Goal: Information Seeking & Learning: Learn about a topic

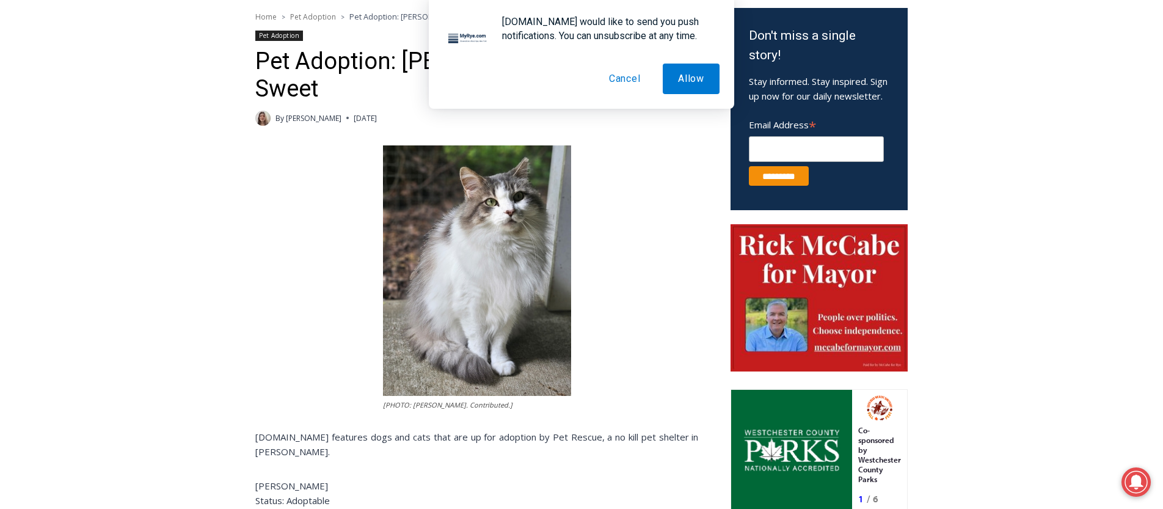
scroll to position [495, 0]
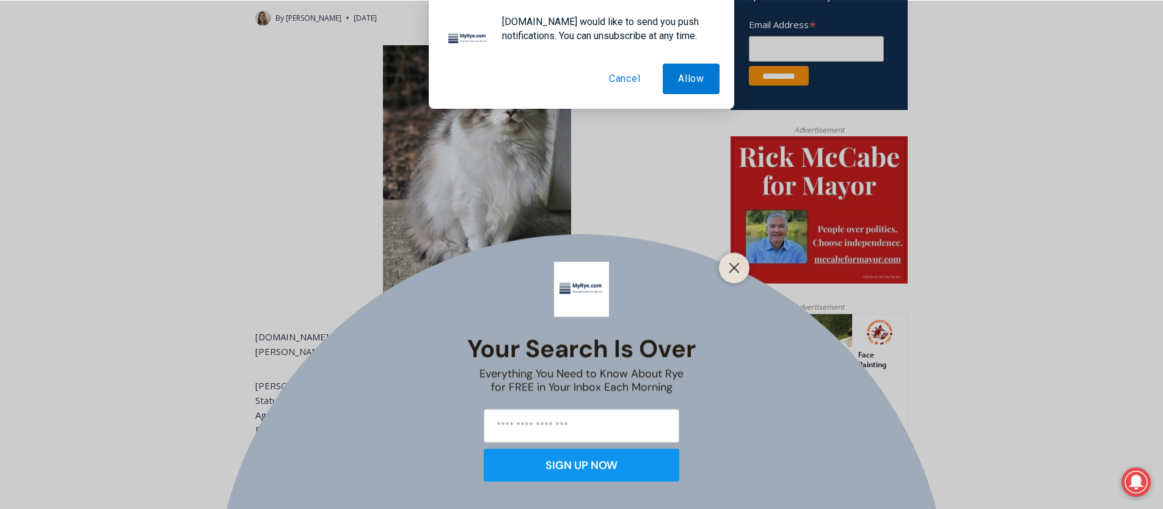
click at [734, 268] on line "Close" at bounding box center [734, 267] width 9 height 9
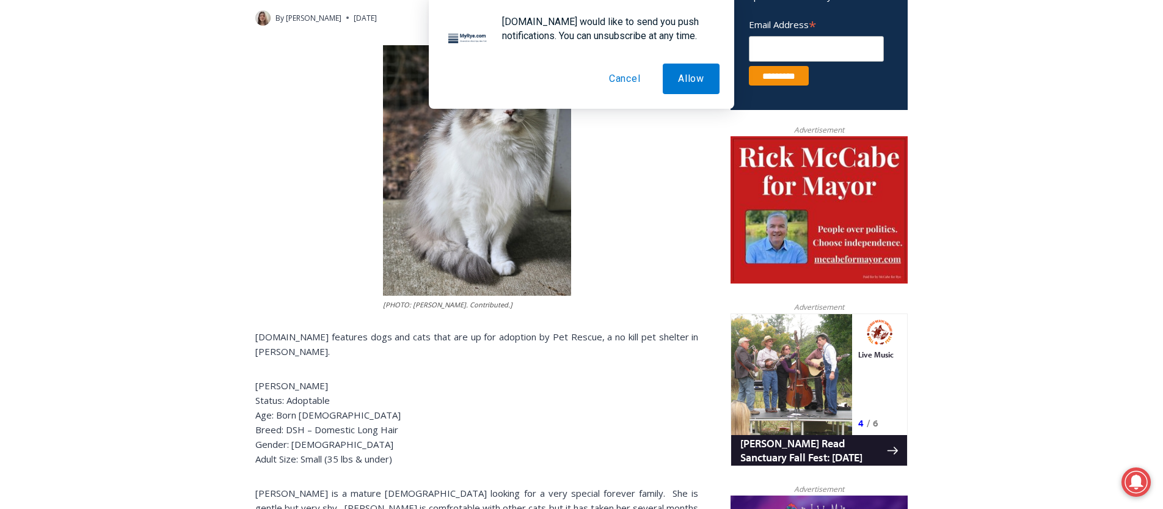
click at [625, 79] on button "Cancel" at bounding box center [625, 79] width 62 height 31
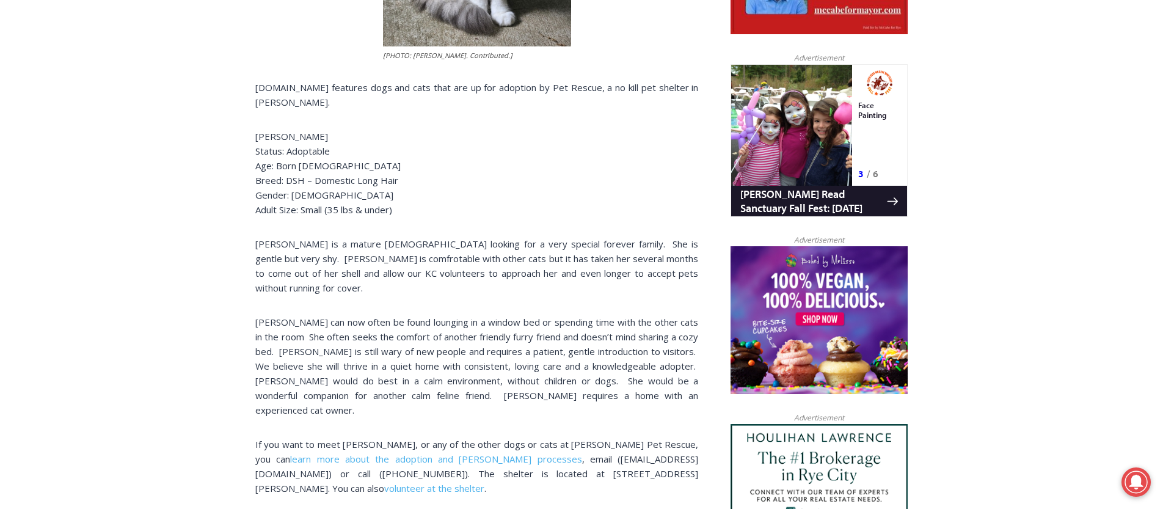
scroll to position [745, 0]
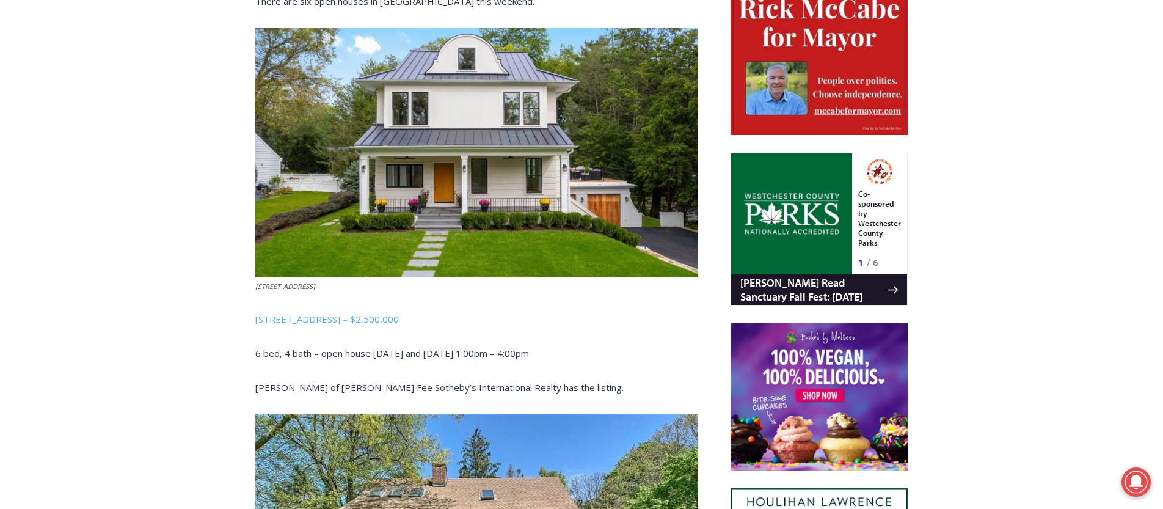
scroll to position [632, 0]
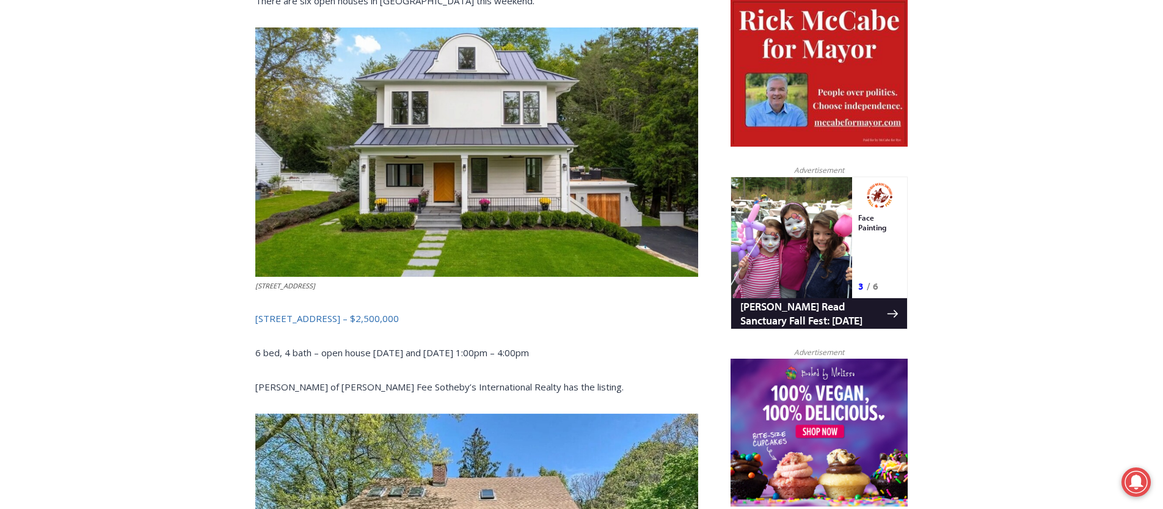
click at [341, 322] on link "[STREET_ADDRESS] – $2,500,000" at bounding box center [327, 318] width 144 height 12
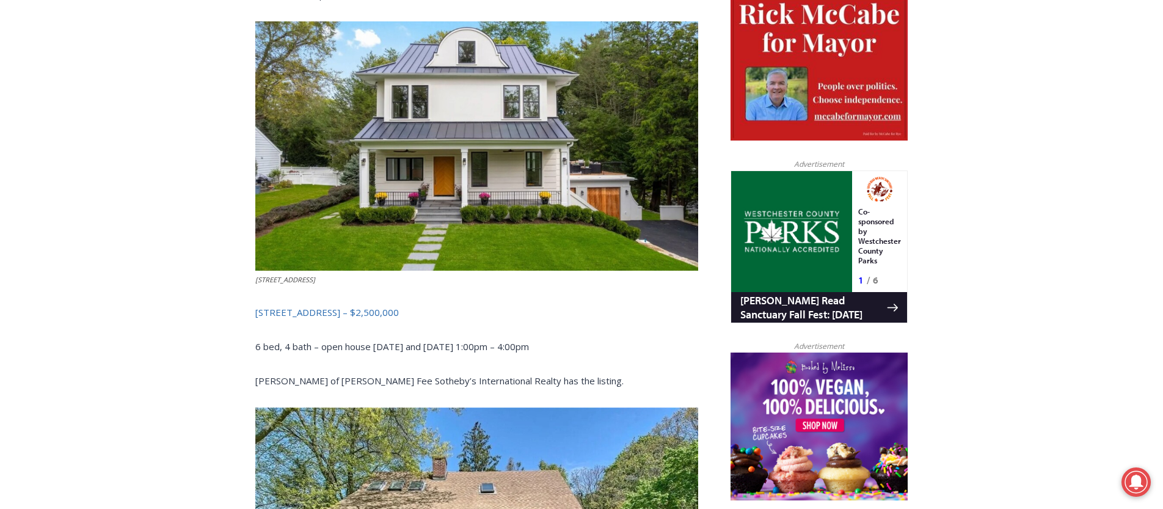
scroll to position [641, 0]
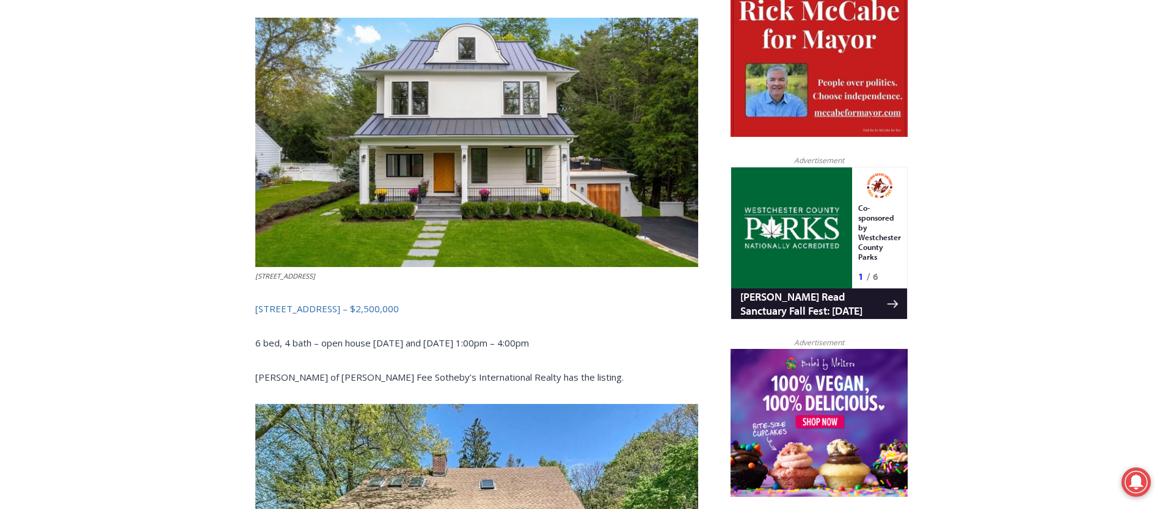
click at [358, 312] on link "[STREET_ADDRESS] – $2,500,000" at bounding box center [327, 308] width 144 height 12
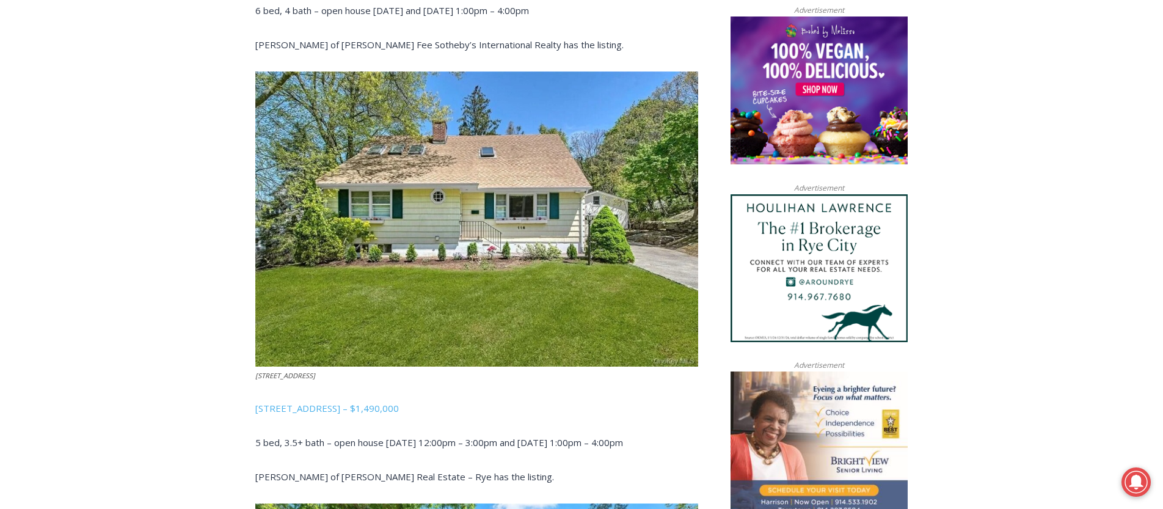
scroll to position [979, 0]
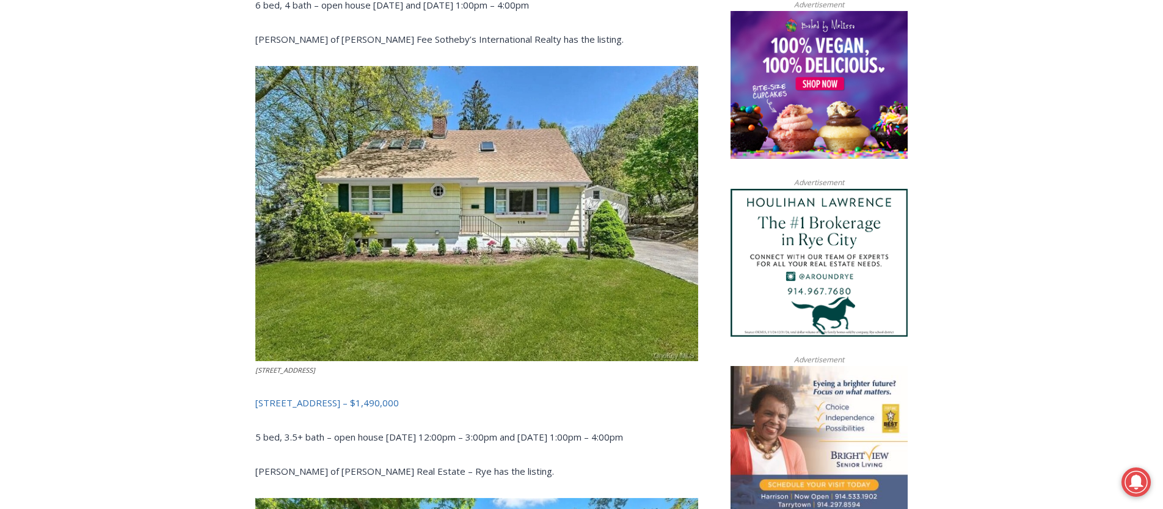
click at [279, 402] on link "[STREET_ADDRESS] – $1,490,000" at bounding box center [327, 402] width 144 height 12
click at [504, 199] on img at bounding box center [476, 214] width 443 height 296
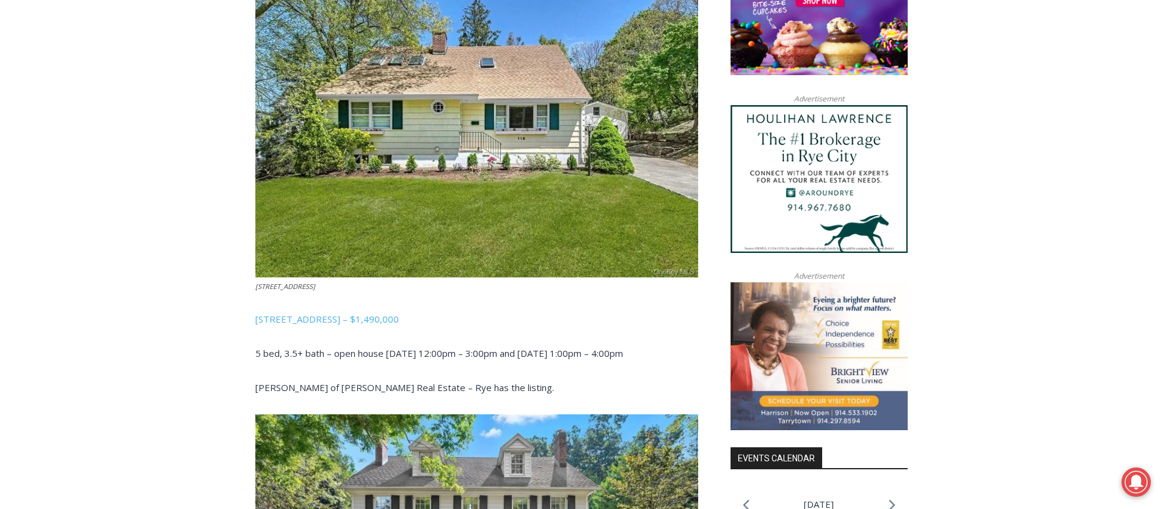
scroll to position [1064, 0]
click at [327, 320] on link "[STREET_ADDRESS] – $1,490,000" at bounding box center [327, 318] width 144 height 12
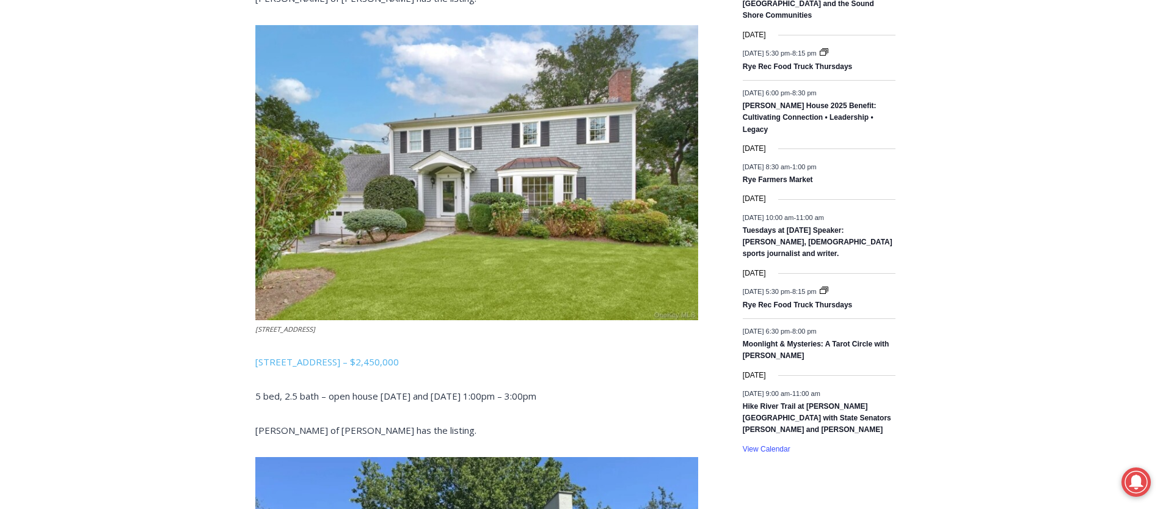
scroll to position [1898, 0]
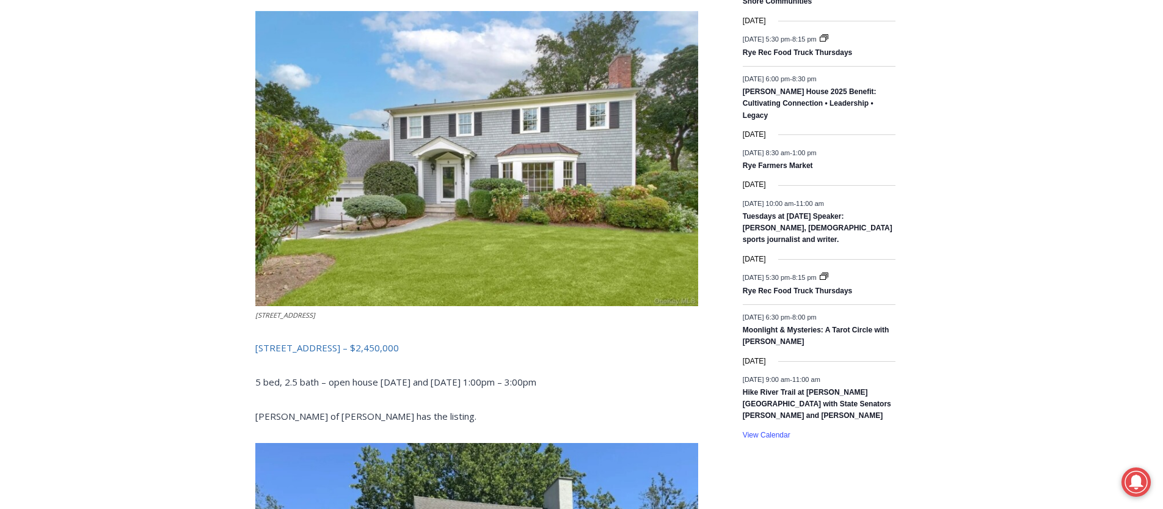
click at [399, 351] on link "[STREET_ADDRESS] – $2,450,000" at bounding box center [327, 347] width 144 height 12
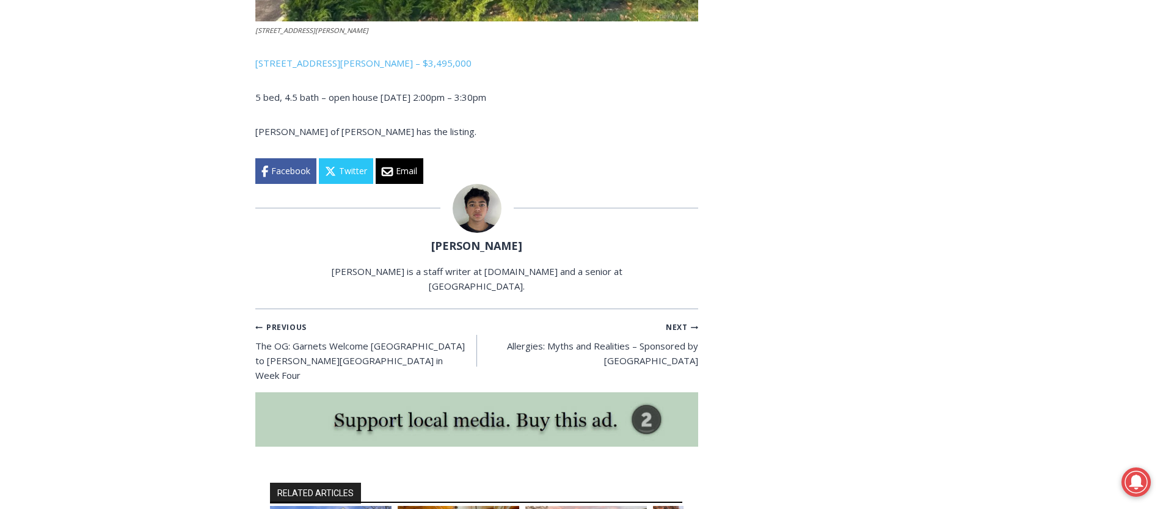
scroll to position [3569, 0]
